Goal: Register for event/course

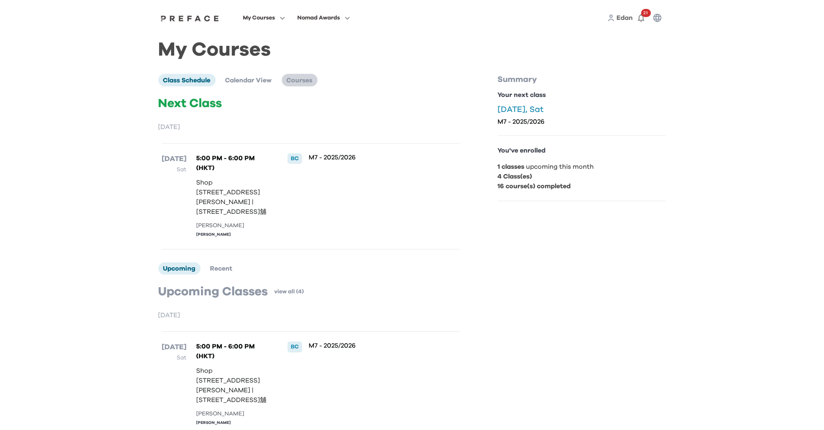
click at [304, 81] on span "Courses" at bounding box center [300, 80] width 26 height 6
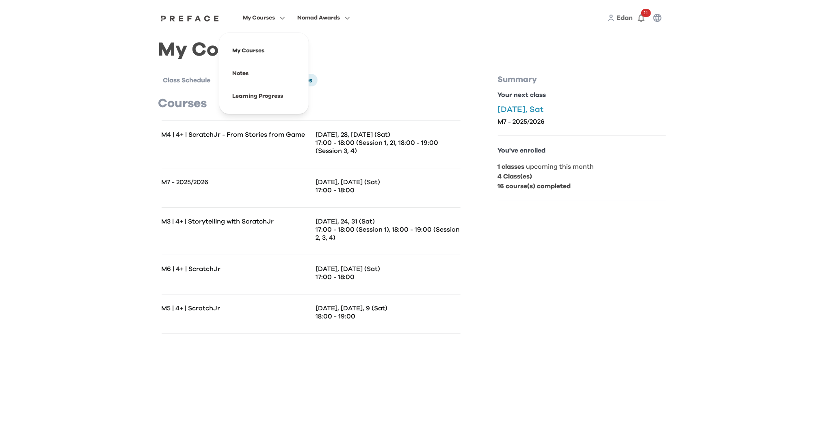
click at [257, 44] on span at bounding box center [264, 50] width 76 height 23
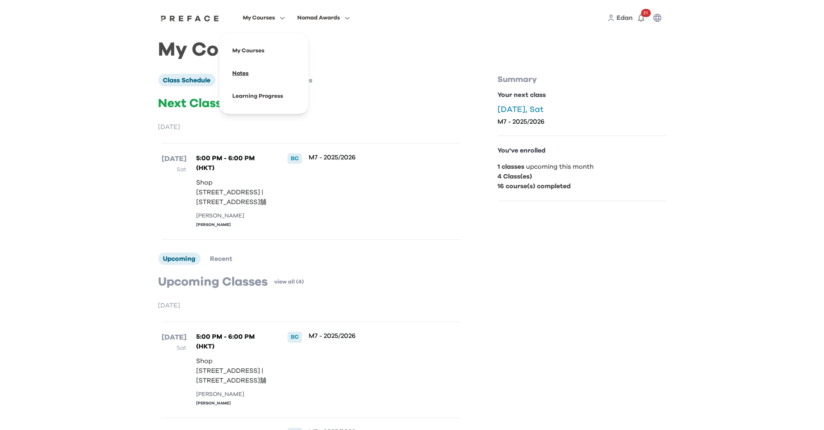
click at [244, 70] on span at bounding box center [264, 73] width 76 height 23
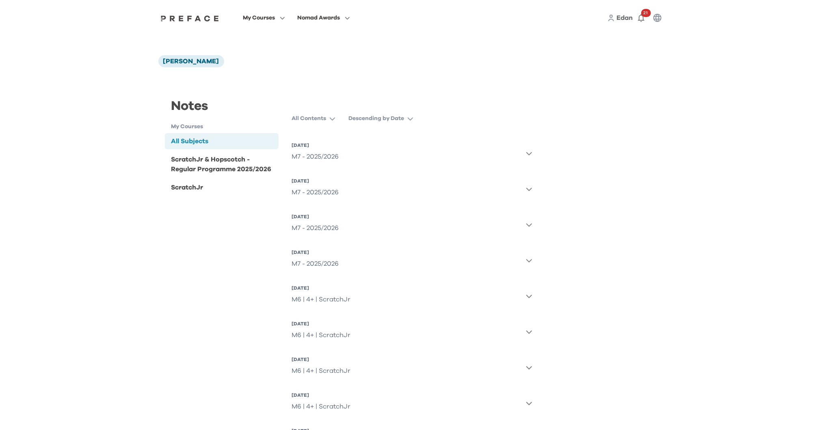
click at [529, 152] on icon "button" at bounding box center [529, 153] width 6 height 6
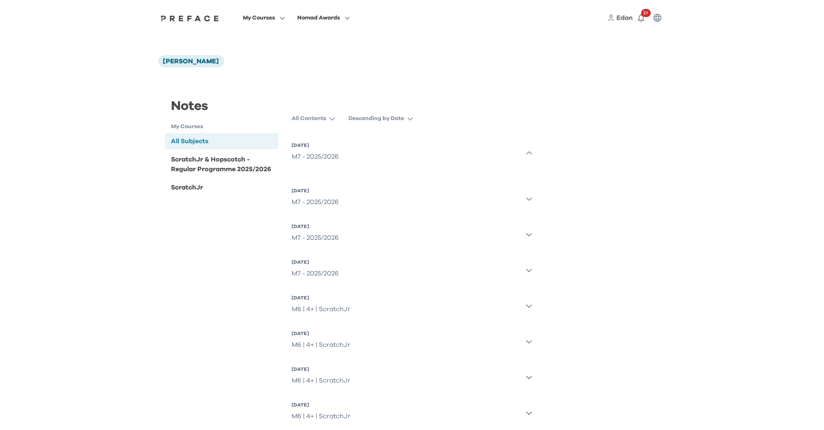
click at [325, 150] on div "M7 - 2025/2026" at bounding box center [315, 157] width 47 height 16
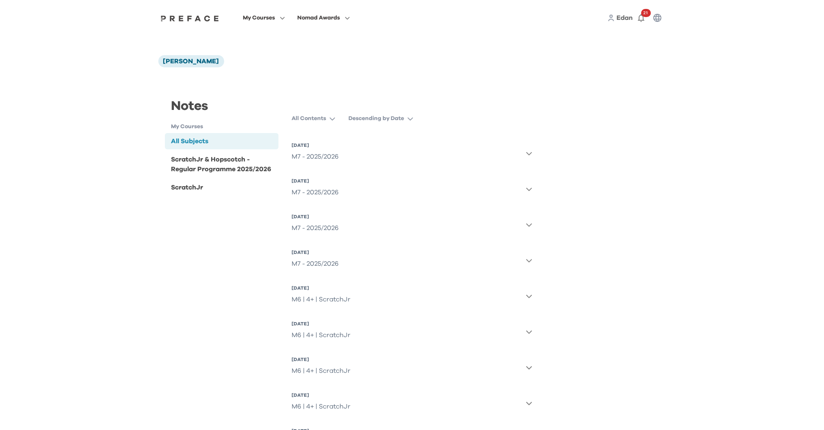
click at [324, 156] on div "M7 - 2025/2026" at bounding box center [315, 157] width 47 height 16
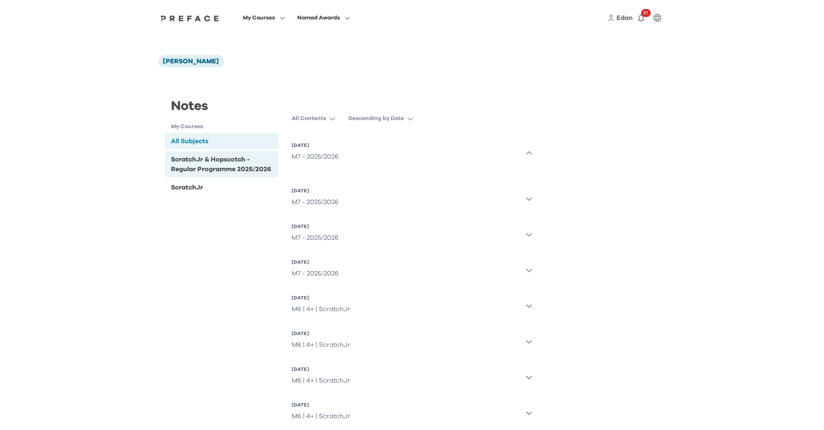
click at [225, 167] on div "ScratchJr & Hopscotch - Regular Programme 2025/2026" at bounding box center [223, 164] width 104 height 19
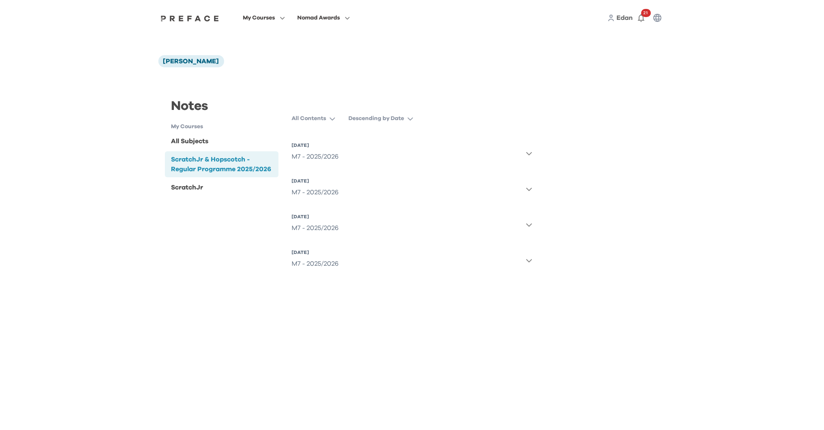
click at [323, 157] on div "M7 - 2025/2026" at bounding box center [315, 157] width 47 height 16
click at [209, 187] on div "ScratchJr" at bounding box center [222, 187] width 114 height 16
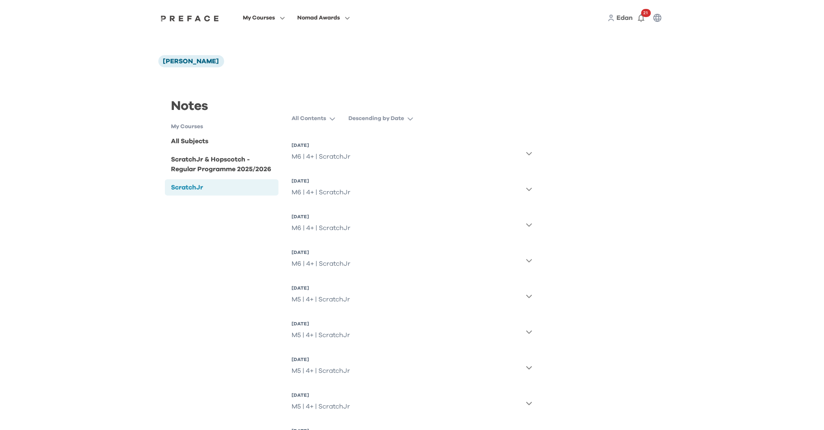
click at [334, 152] on div "M6 | 4+ | ScratchJr" at bounding box center [321, 157] width 59 height 16
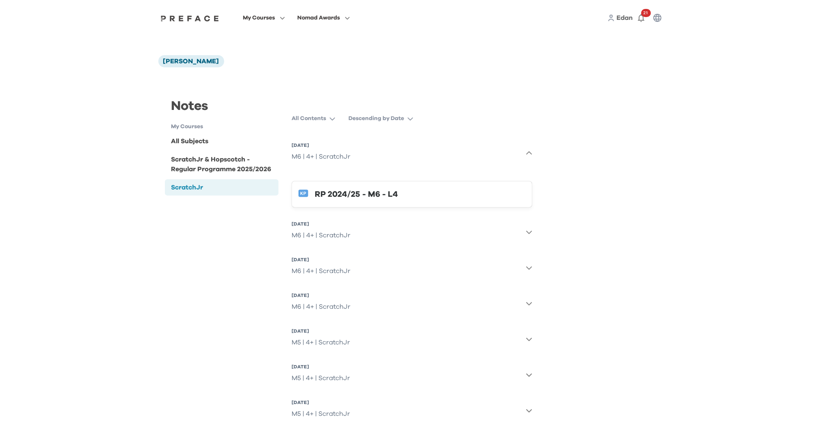
click at [330, 152] on div "M6 | 4+ | ScratchJr" at bounding box center [321, 157] width 59 height 16
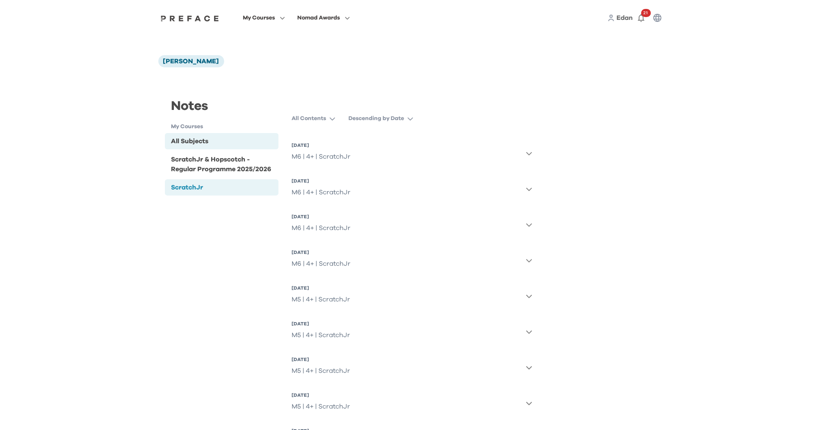
click at [204, 138] on div "All Subjects" at bounding box center [189, 141] width 37 height 10
click at [322, 147] on div "[DATE]" at bounding box center [315, 145] width 47 height 6
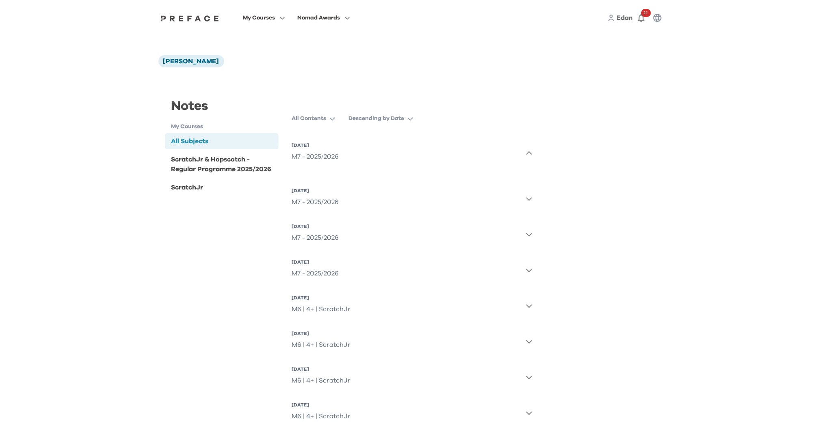
click at [322, 156] on div "M7 - 2025/2026" at bounding box center [315, 157] width 47 height 16
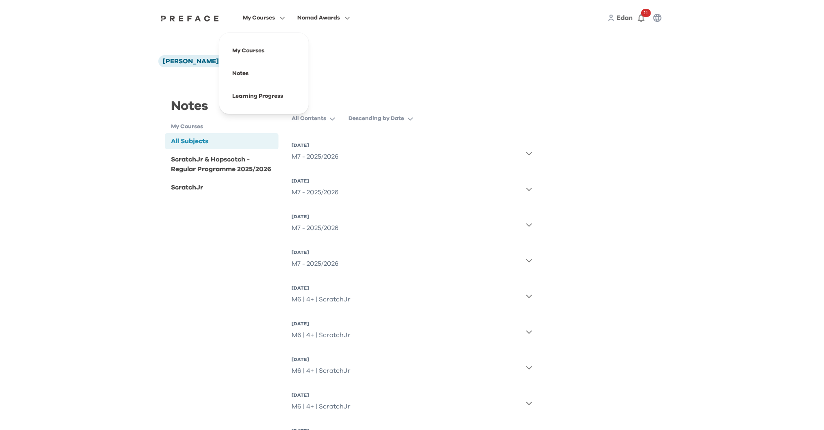
click at [273, 22] on span "My Courses" at bounding box center [259, 18] width 32 height 10
